Goal: Transaction & Acquisition: Purchase product/service

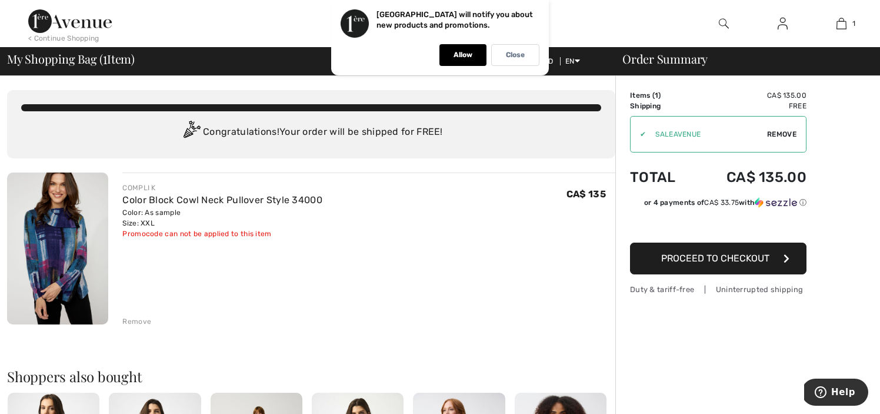
click at [704, 260] on span "Proceed to Checkout" at bounding box center [715, 257] width 108 height 11
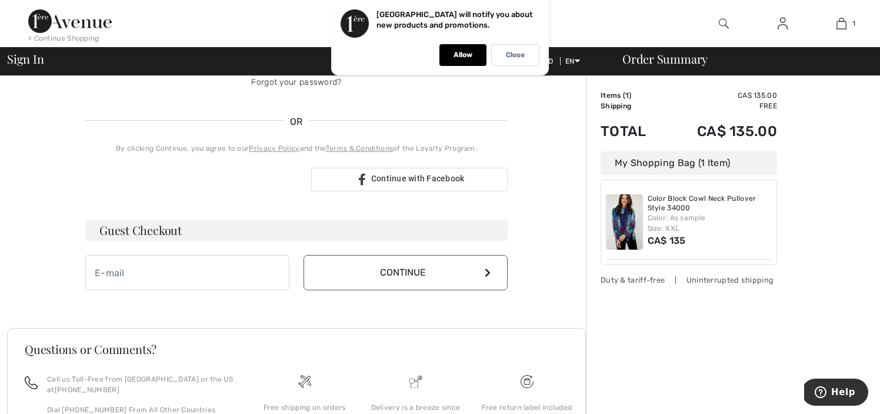
scroll to position [233, 0]
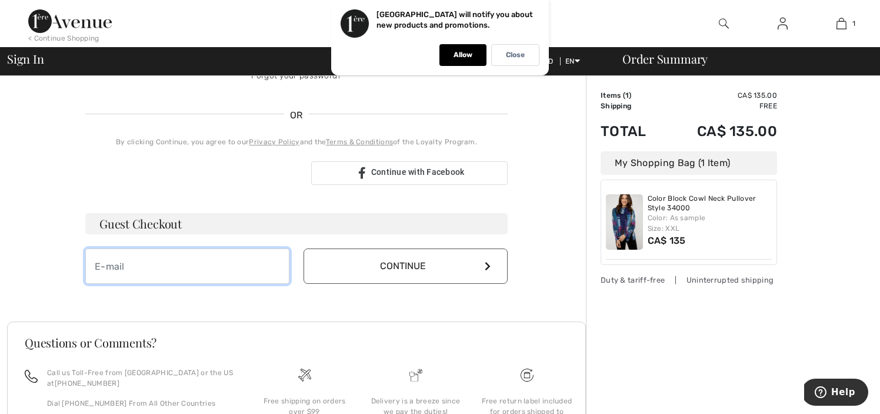
click at [149, 262] on input "email" at bounding box center [187, 265] width 204 height 35
type input "[EMAIL_ADDRESS][PERSON_NAME][DOMAIN_NAME]"
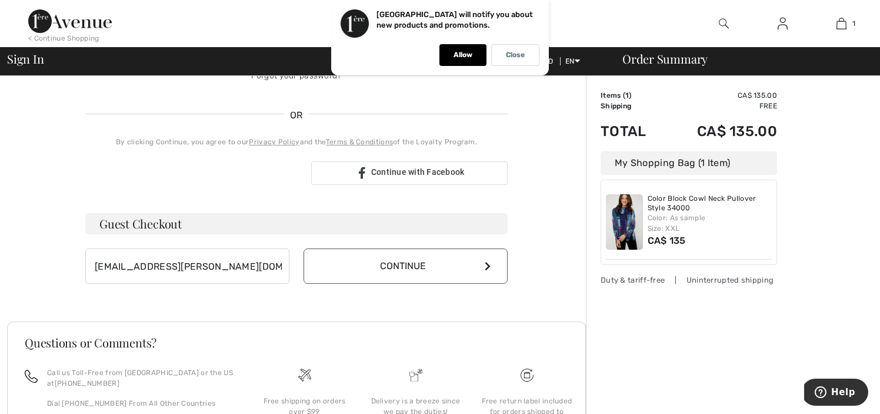
click at [384, 269] on button "Continue" at bounding box center [406, 265] width 204 height 35
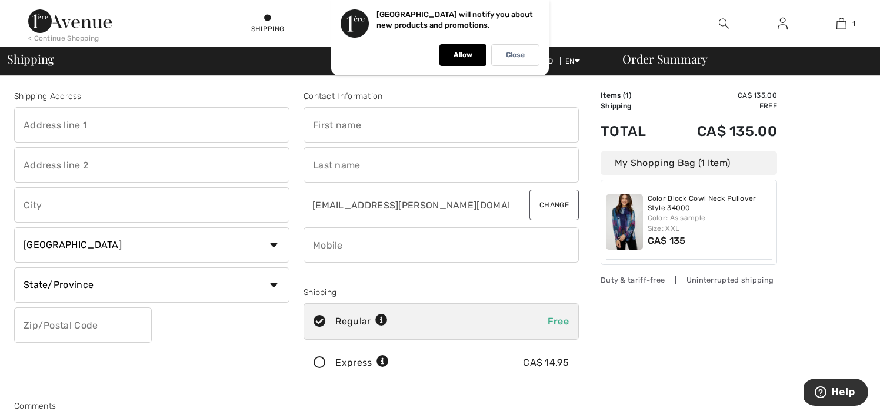
click at [71, 129] on input "text" at bounding box center [151, 124] width 275 height 35
type input "[STREET_ADDRESS]"
type input "Nepean"
select select "ON"
type input "K2H 8Z8"
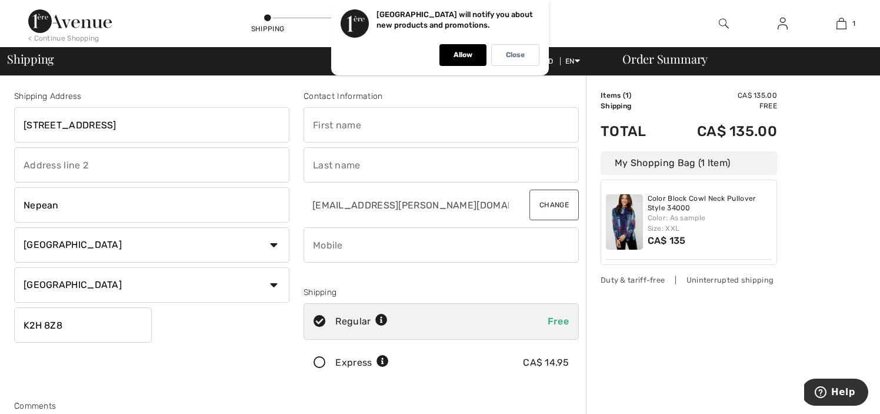
type input "Julia"
type input "Wallace"
type input "6138520781"
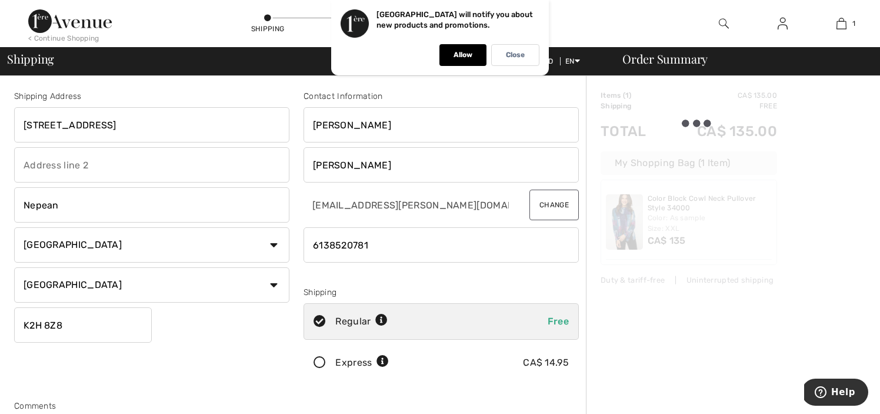
type input "K2H8Z8"
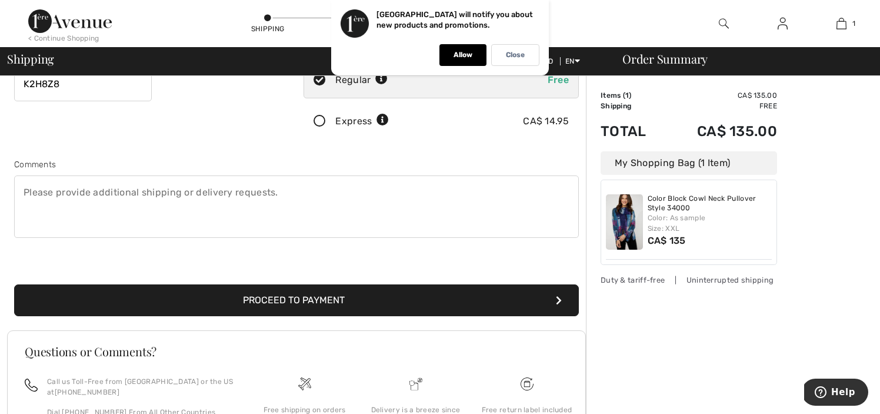
scroll to position [246, 0]
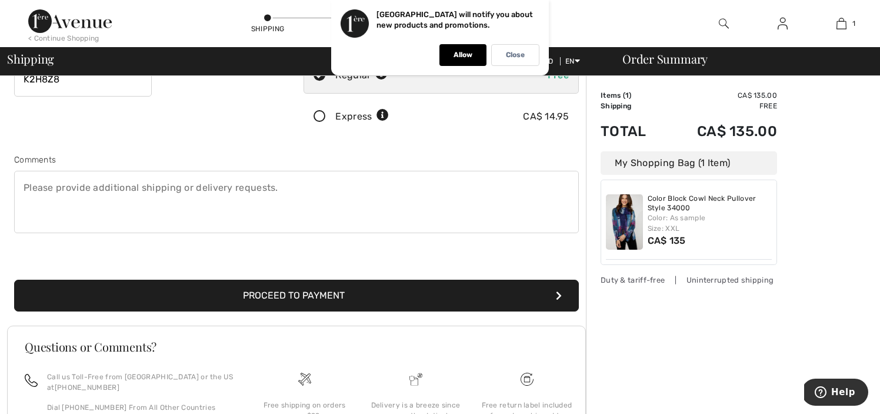
click at [288, 291] on button "Proceed to Payment" at bounding box center [296, 295] width 565 height 32
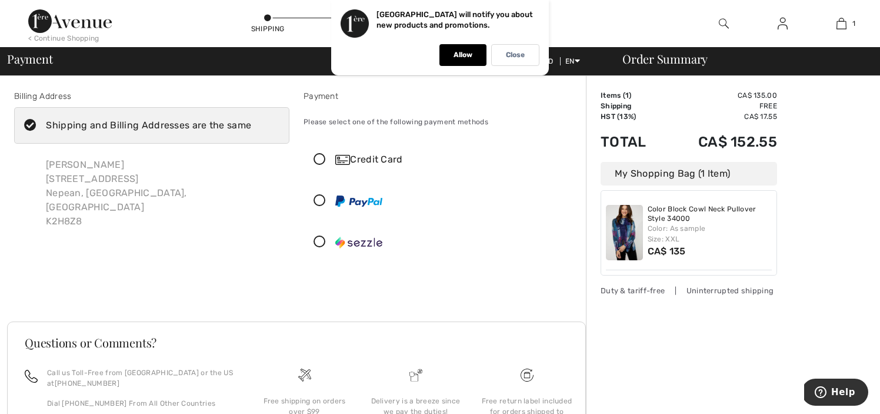
click at [320, 158] on icon at bounding box center [319, 160] width 31 height 12
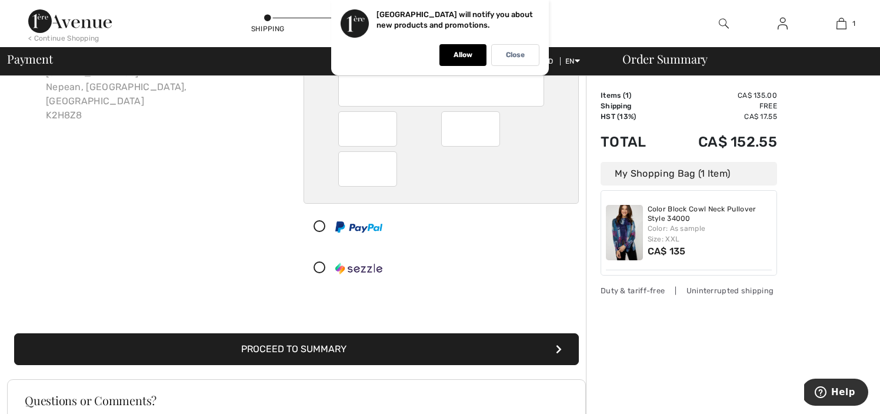
scroll to position [95, 0]
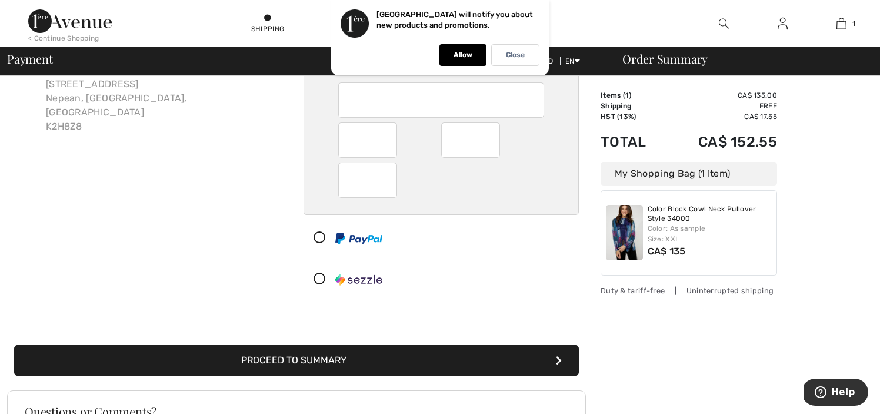
click at [303, 365] on button "Proceed to Summary" at bounding box center [296, 360] width 565 height 32
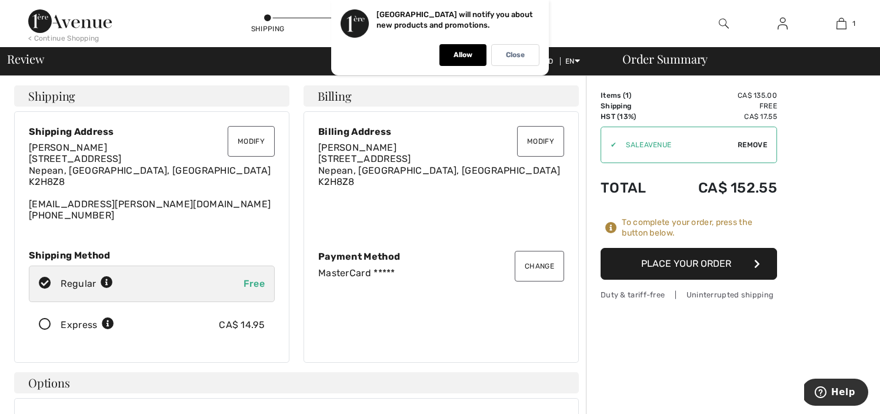
click at [682, 262] on button "Place Your Order" at bounding box center [689, 264] width 176 height 32
